Goal: Check status: Check status

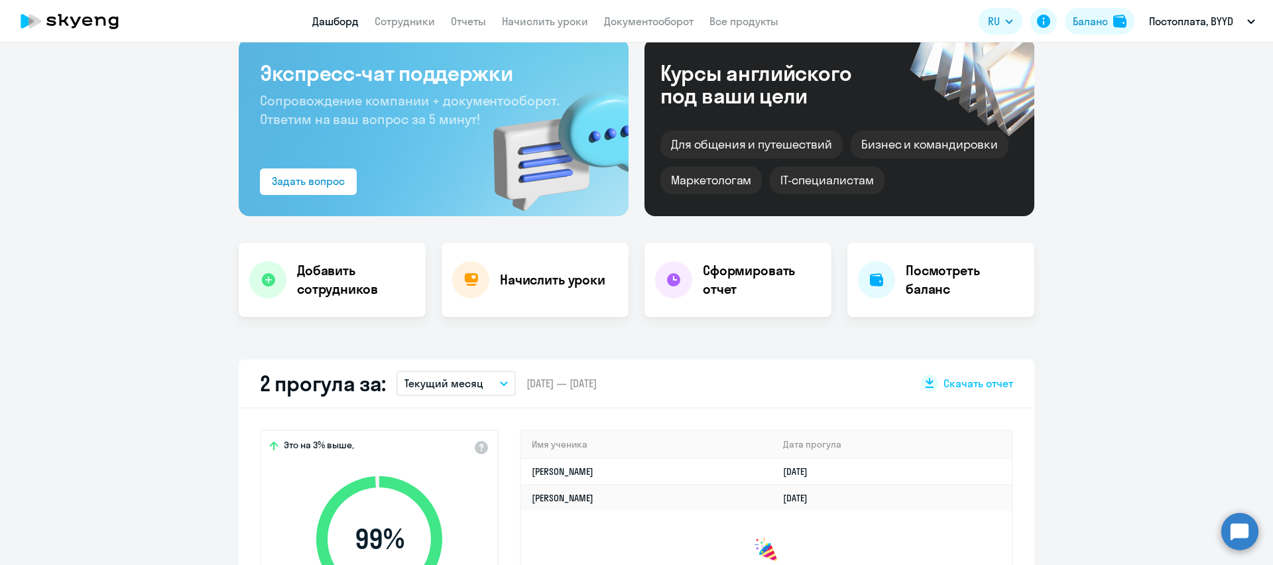
scroll to position [190, 0]
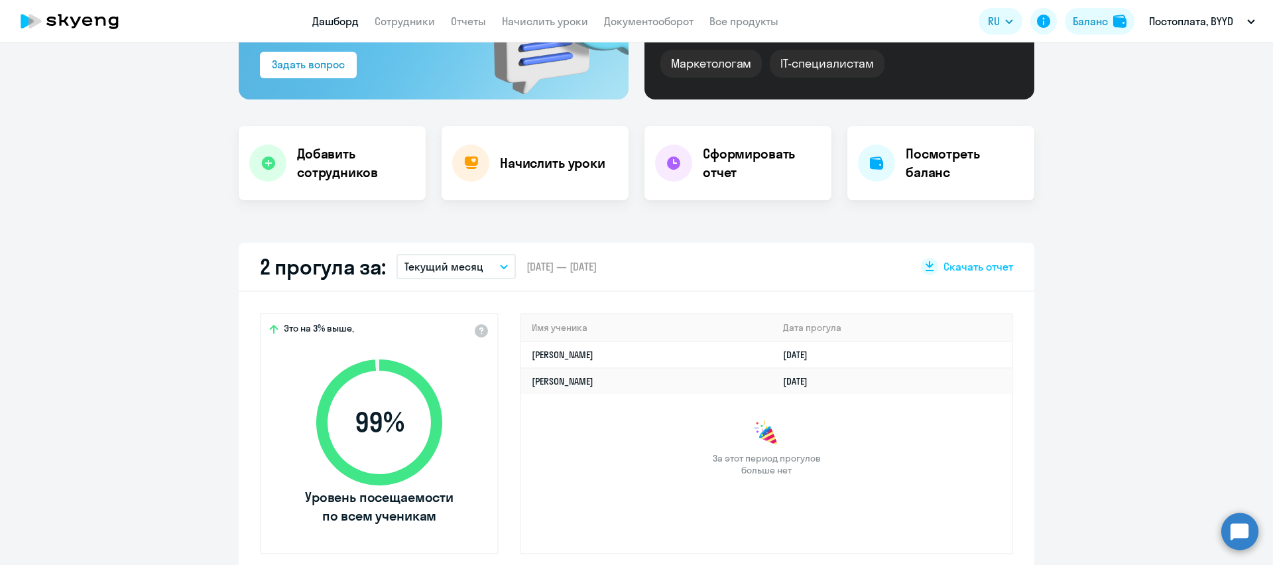
click at [507, 266] on button "Текущий месяц" at bounding box center [456, 266] width 119 height 25
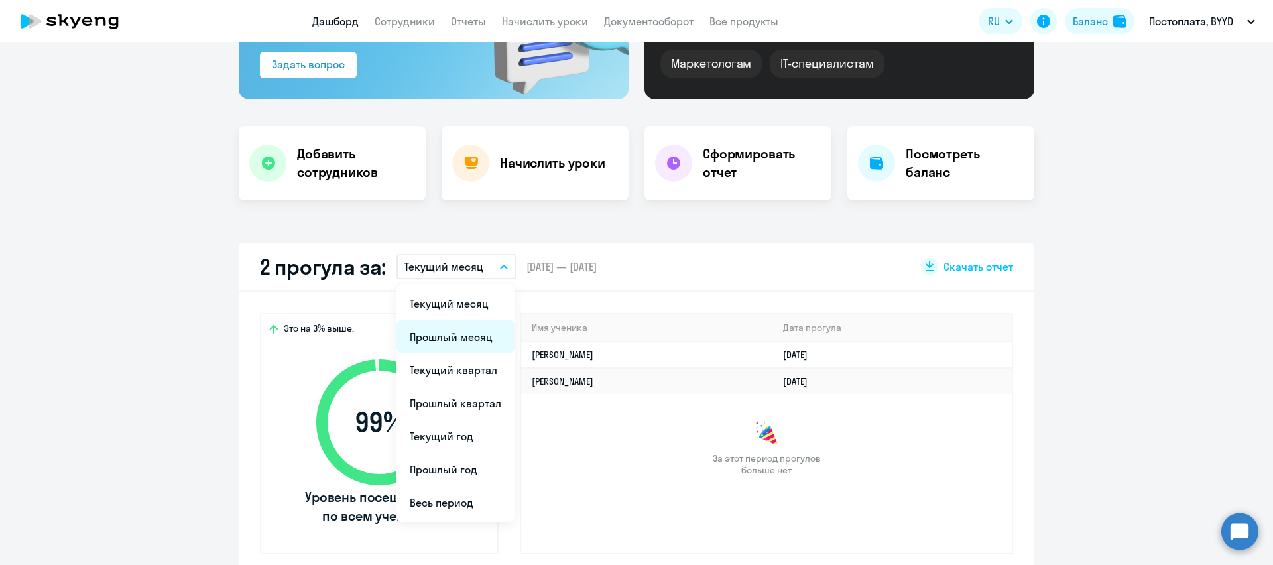
click at [465, 335] on li "Прошлый месяц" at bounding box center [456, 336] width 118 height 33
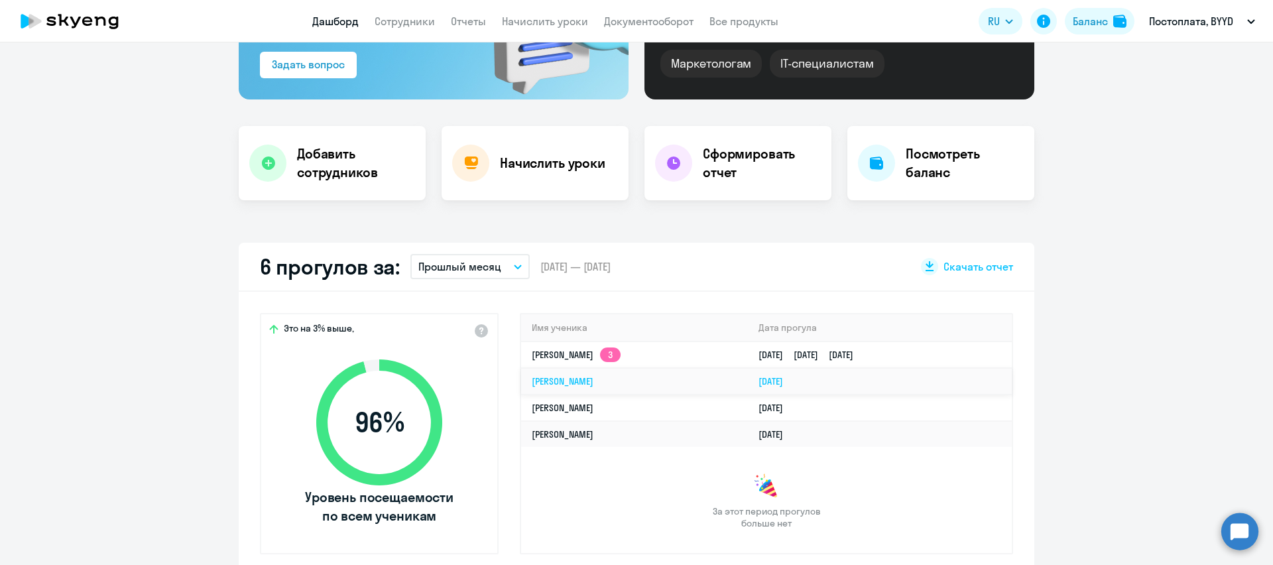
click at [594, 381] on link "[PERSON_NAME]" at bounding box center [563, 381] width 62 height 12
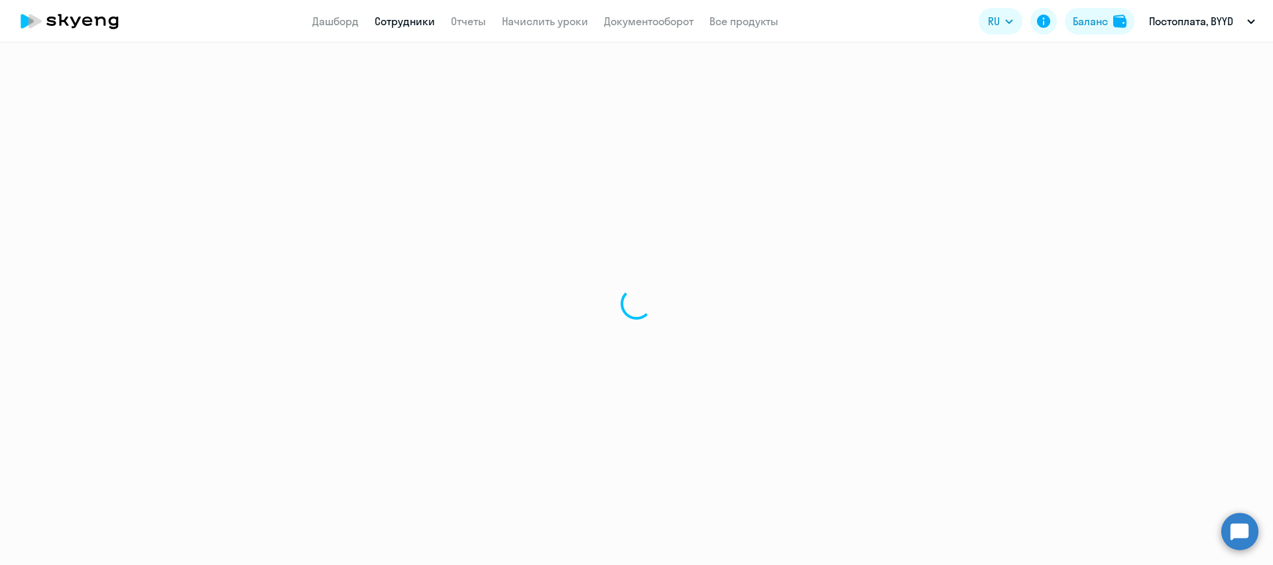
select select "english"
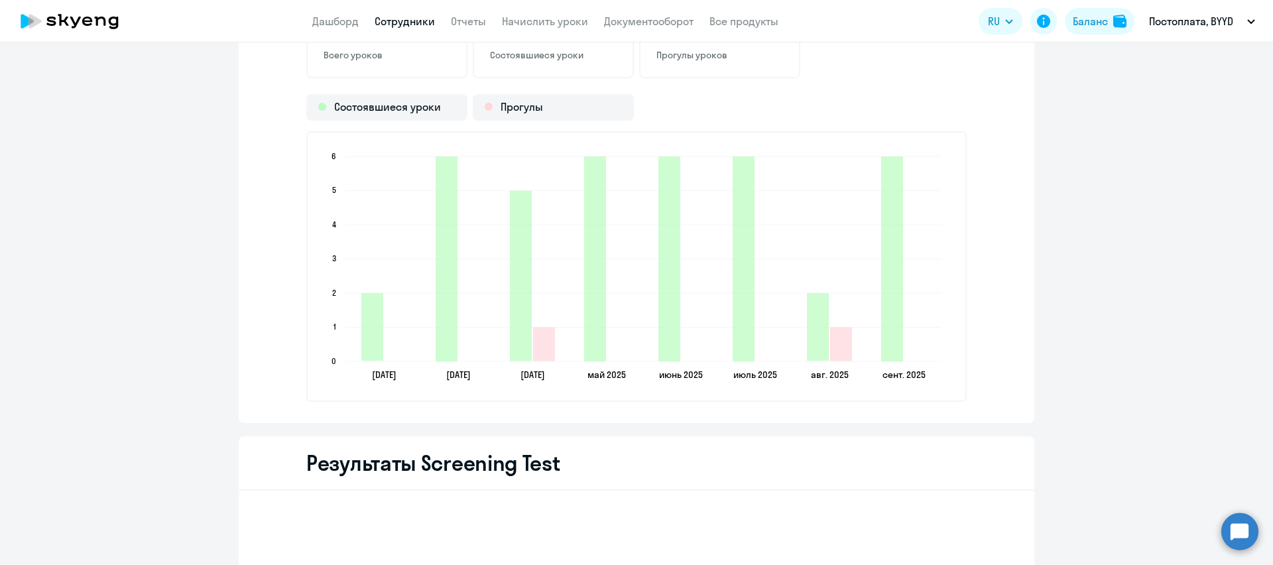
scroll to position [1731, 0]
